Goal: Transaction & Acquisition: Book appointment/travel/reservation

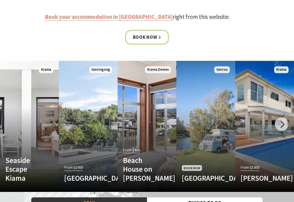
scroll to position [257, 0]
click at [284, 122] on div at bounding box center [282, 124] width 14 height 14
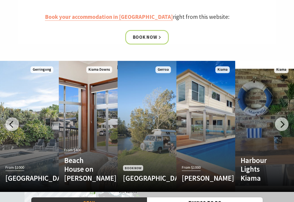
click at [285, 120] on div at bounding box center [282, 124] width 14 height 14
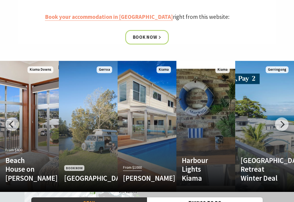
click at [284, 121] on div at bounding box center [282, 124] width 14 height 14
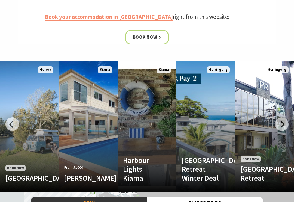
click at [283, 121] on div at bounding box center [282, 124] width 14 height 14
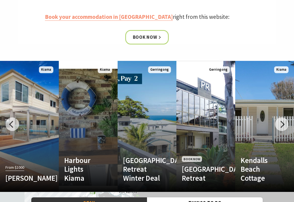
click at [285, 120] on div at bounding box center [282, 124] width 14 height 14
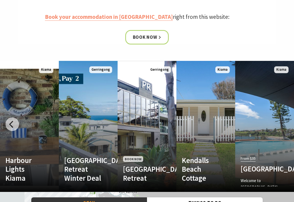
click at [279, 123] on link "From $35 Surf Beach Holiday Park Welcome to Surf Beach Holiday Park overlooking…" at bounding box center [264, 126] width 59 height 131
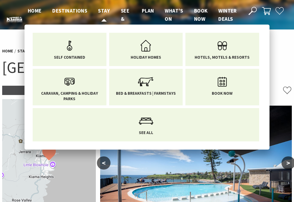
click at [103, 9] on span "Stay" at bounding box center [104, 10] width 12 height 7
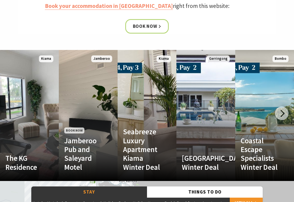
scroll to position [268, 0]
click at [263, 105] on link "Another Image Used Coastal Escape Specialists Winter Deal Winter Deal at Bella …" at bounding box center [264, 115] width 59 height 131
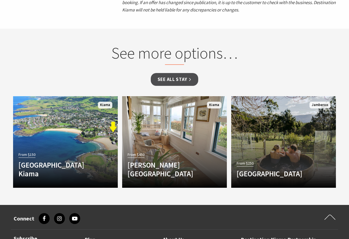
scroll to position [646, 0]
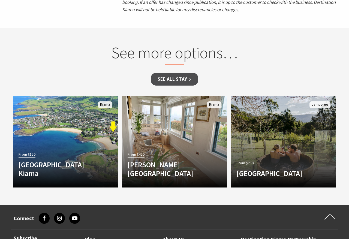
click at [182, 73] on link "See all Stay" at bounding box center [174, 79] width 47 height 13
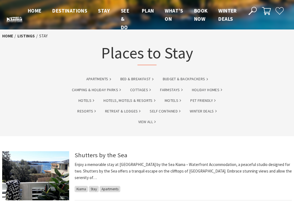
click at [125, 109] on link "Retreat & Lodges" at bounding box center [122, 111] width 35 height 6
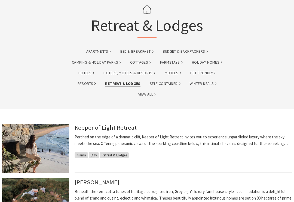
scroll to position [43, 0]
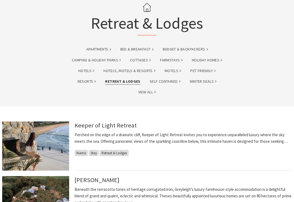
click at [111, 123] on link "Keeper of Light Retreat" at bounding box center [106, 125] width 62 height 8
click at [119, 121] on link "Keeper of Light Retreat" at bounding box center [106, 125] width 62 height 8
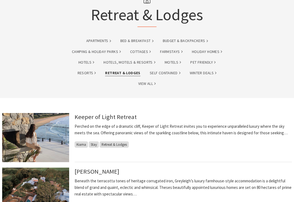
click at [248, 127] on p "Perched on the edge of a dramatic cliff, Keeper of Light Retreat invites you to…" at bounding box center [183, 129] width 217 height 13
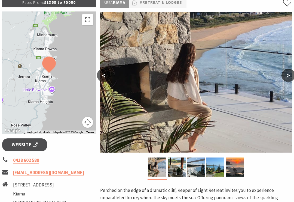
scroll to position [87, 0]
click at [291, 73] on button ">" at bounding box center [289, 75] width 14 height 13
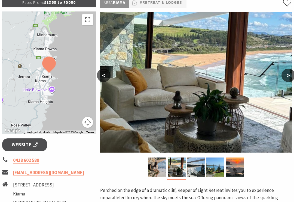
click at [290, 74] on button ">" at bounding box center [289, 75] width 14 height 13
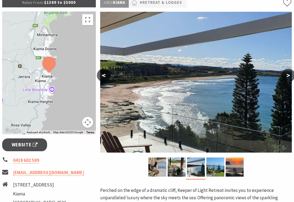
click at [292, 74] on button ">" at bounding box center [289, 75] width 14 height 13
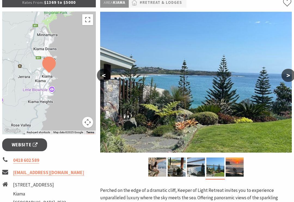
click at [287, 75] on button ">" at bounding box center [289, 75] width 14 height 13
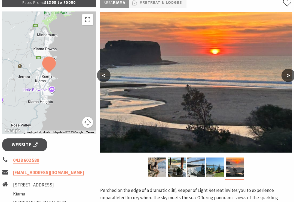
click at [290, 75] on button ">" at bounding box center [289, 75] width 14 height 13
click at [107, 75] on button "<" at bounding box center [104, 75] width 14 height 13
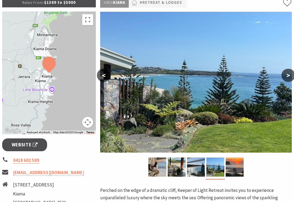
click at [107, 74] on button "<" at bounding box center [104, 75] width 14 height 13
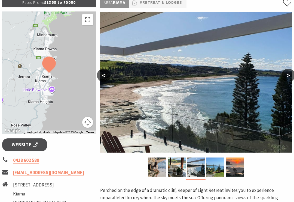
click at [106, 76] on button "<" at bounding box center [104, 75] width 14 height 13
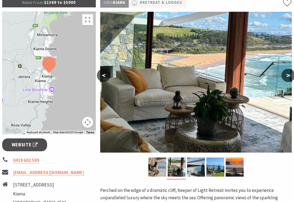
click at [105, 77] on button "<" at bounding box center [104, 75] width 14 height 13
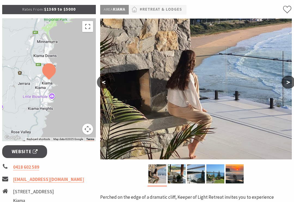
scroll to position [81, 0]
click at [289, 80] on button ">" at bounding box center [289, 81] width 14 height 13
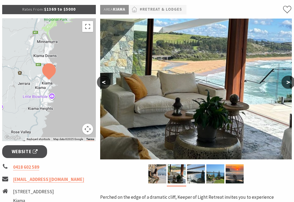
click at [288, 83] on button ">" at bounding box center [289, 81] width 14 height 13
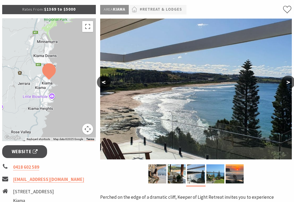
click at [287, 84] on button ">" at bounding box center [289, 81] width 14 height 13
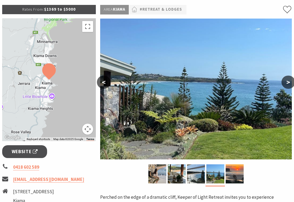
click at [288, 84] on button ">" at bounding box center [289, 81] width 14 height 13
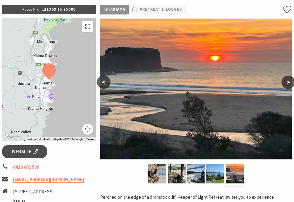
click at [289, 86] on button ">" at bounding box center [289, 81] width 14 height 13
click at [291, 81] on button ">" at bounding box center [289, 81] width 14 height 13
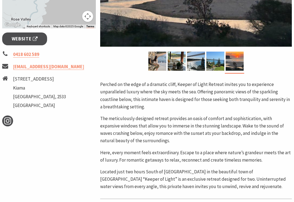
scroll to position [192, 0]
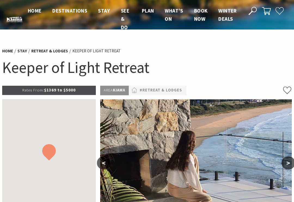
scroll to position [211, 0]
